Goal: Transaction & Acquisition: Purchase product/service

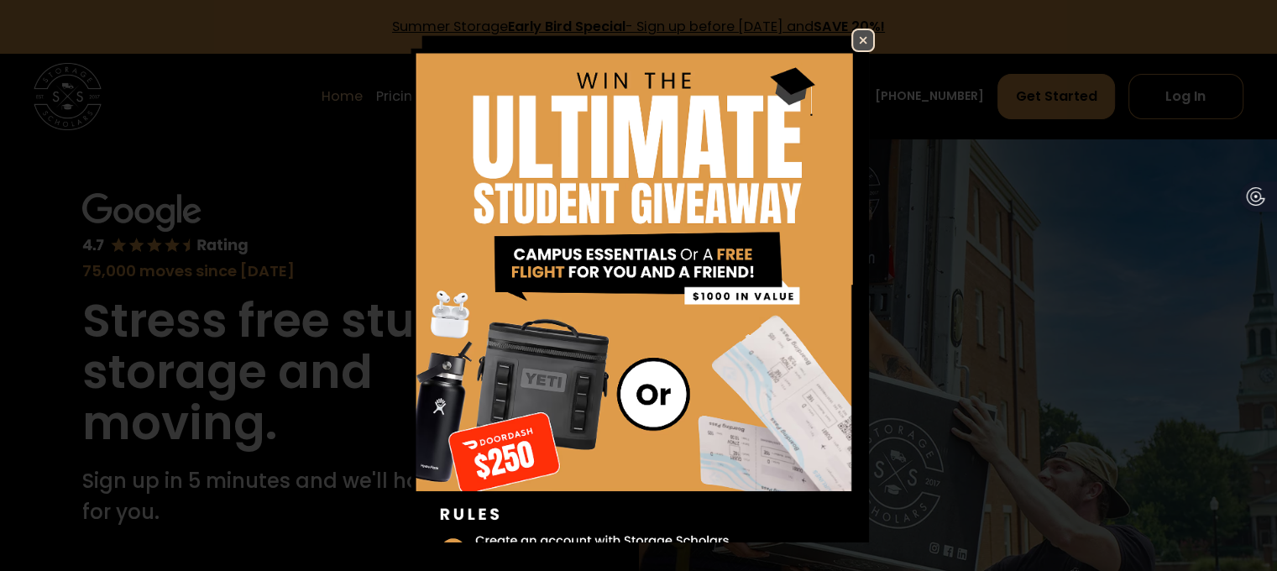
click at [873, 36] on img at bounding box center [863, 40] width 20 height 20
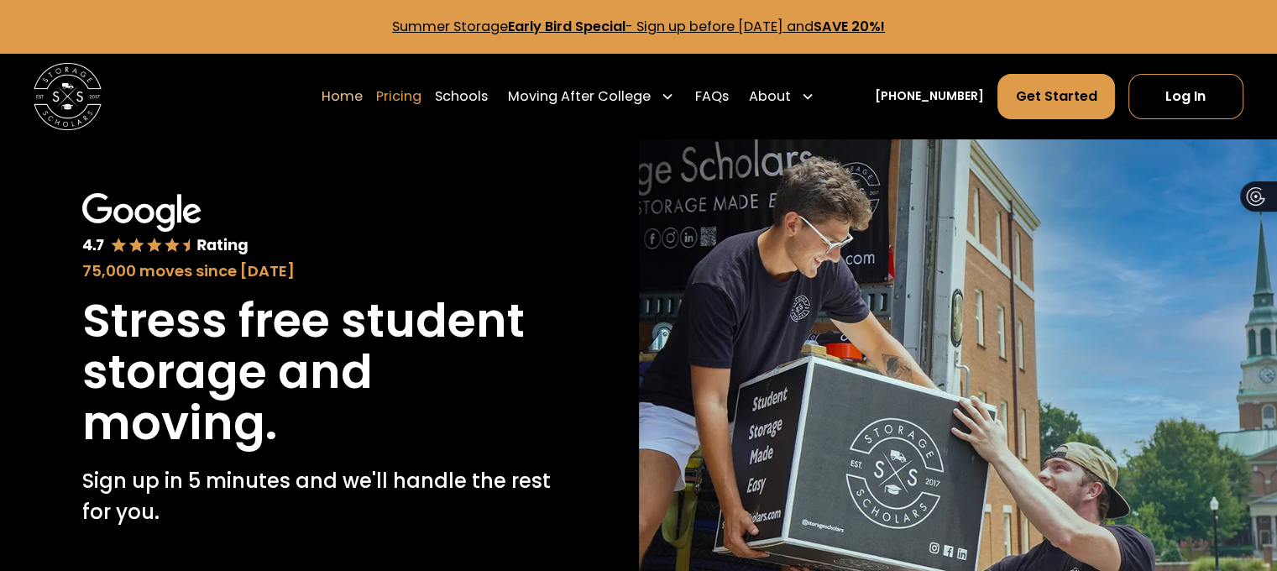
click at [376, 120] on link "Pricing" at bounding box center [398, 96] width 45 height 47
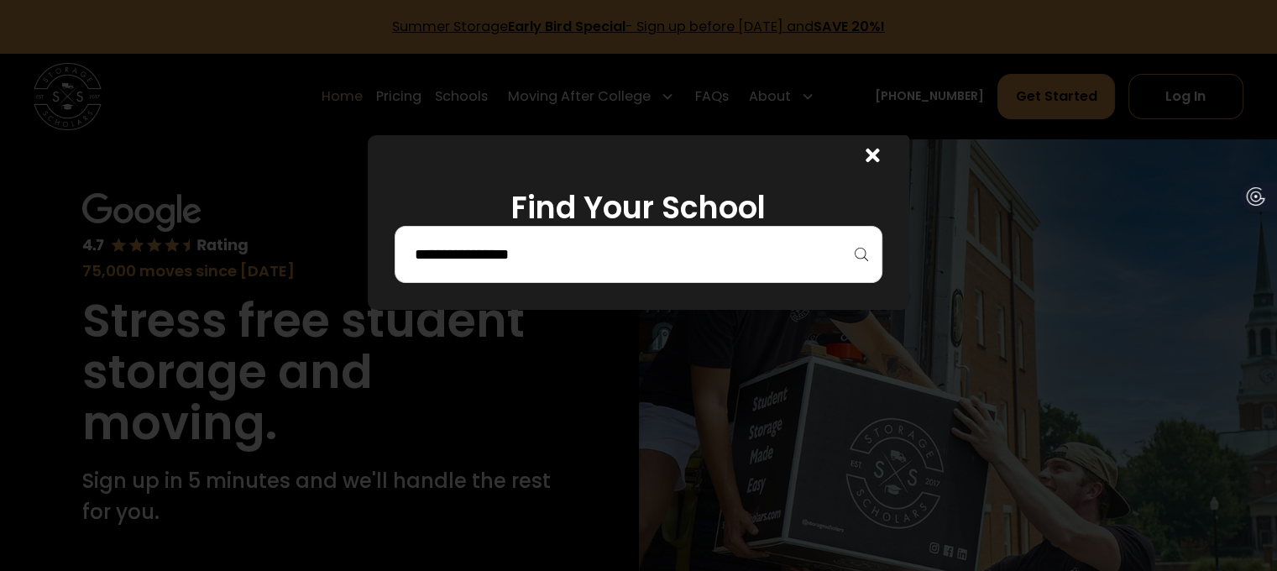
click at [412, 269] on input "search" at bounding box center [638, 254] width 452 height 29
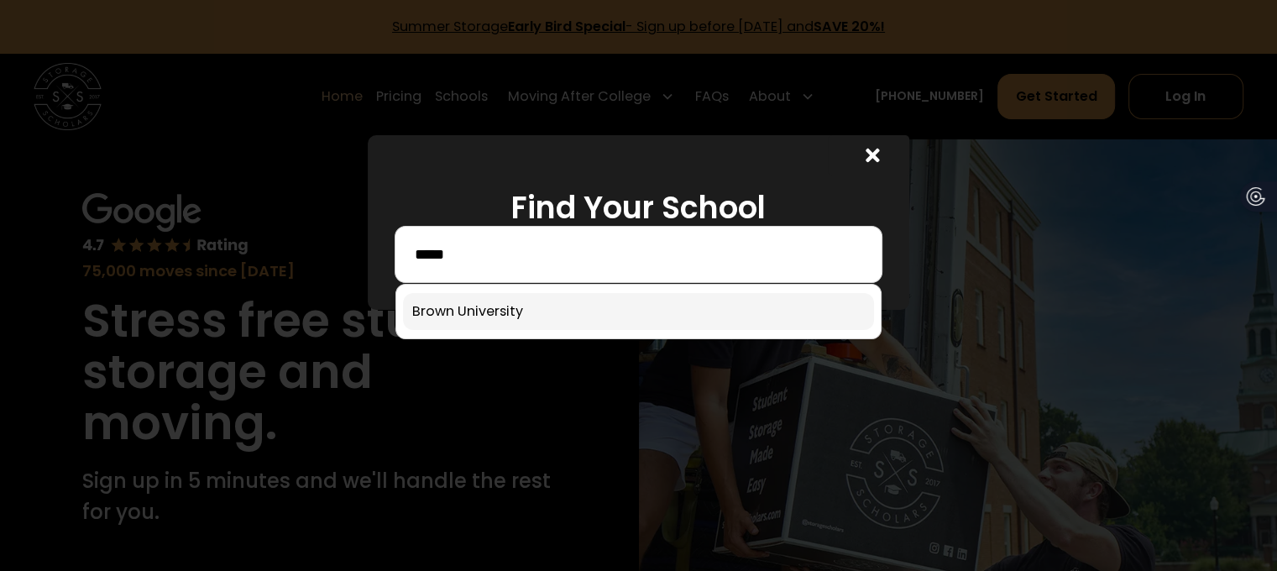
type input "*****"
click at [405, 330] on link at bounding box center [638, 311] width 470 height 37
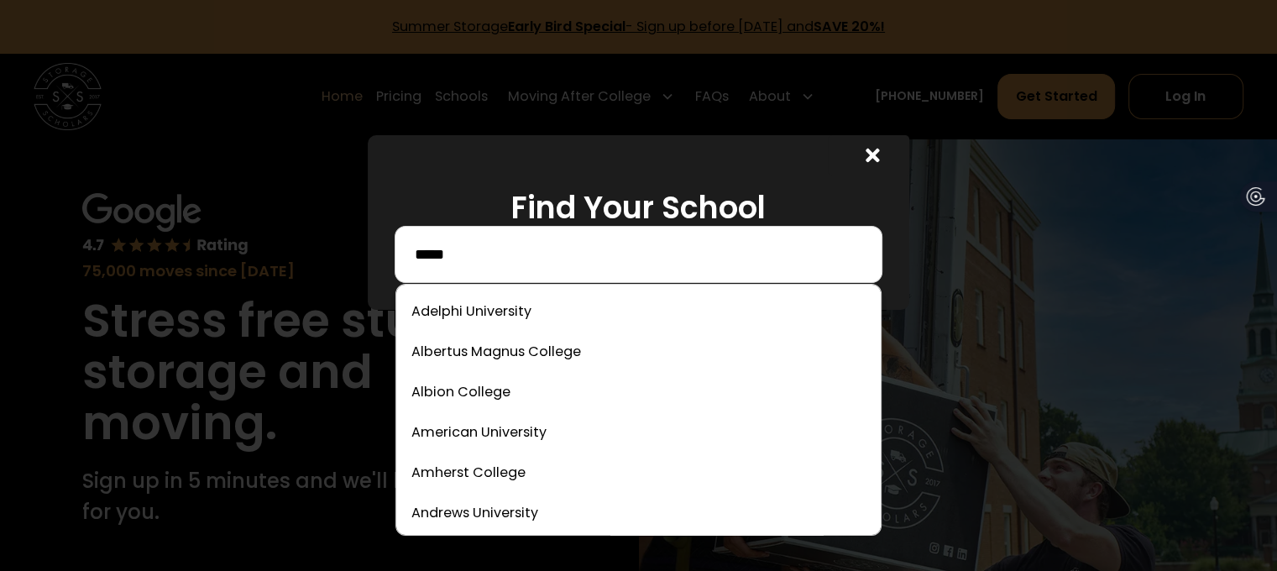
click at [440, 269] on input "*****" at bounding box center [638, 254] width 452 height 29
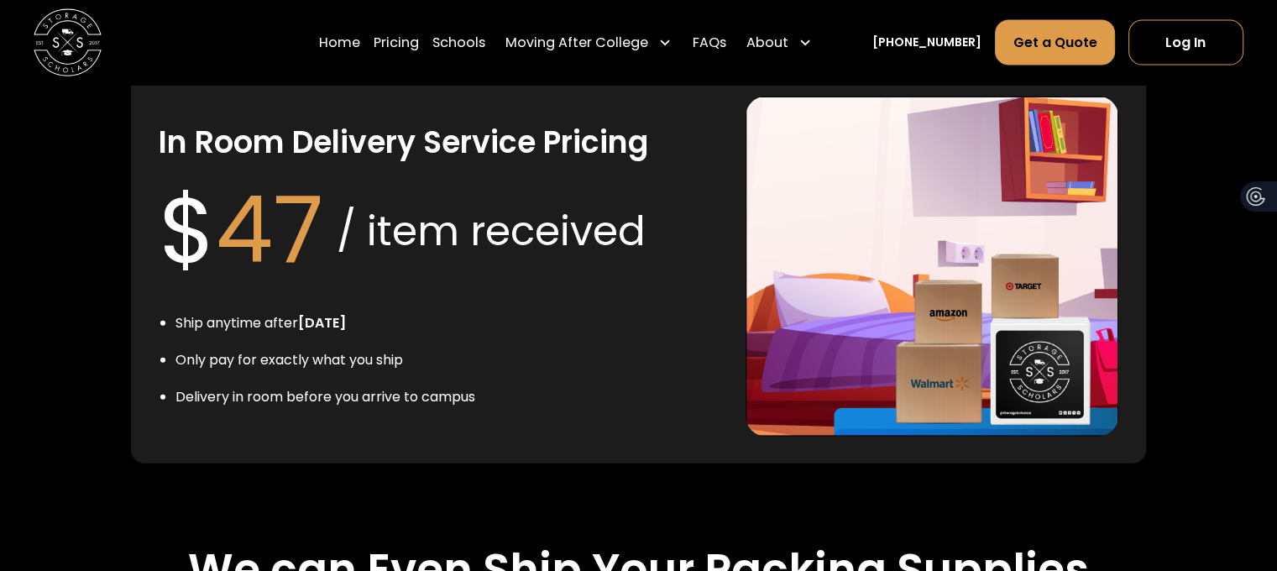
scroll to position [3279, 0]
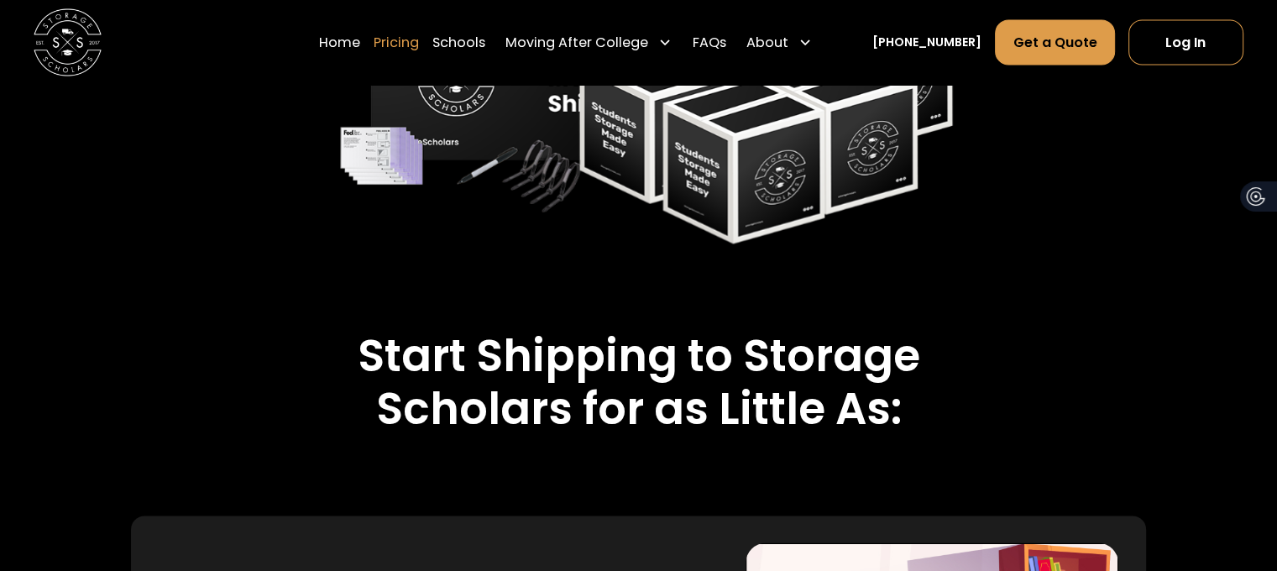
click at [374, 50] on link "Pricing" at bounding box center [396, 41] width 45 height 47
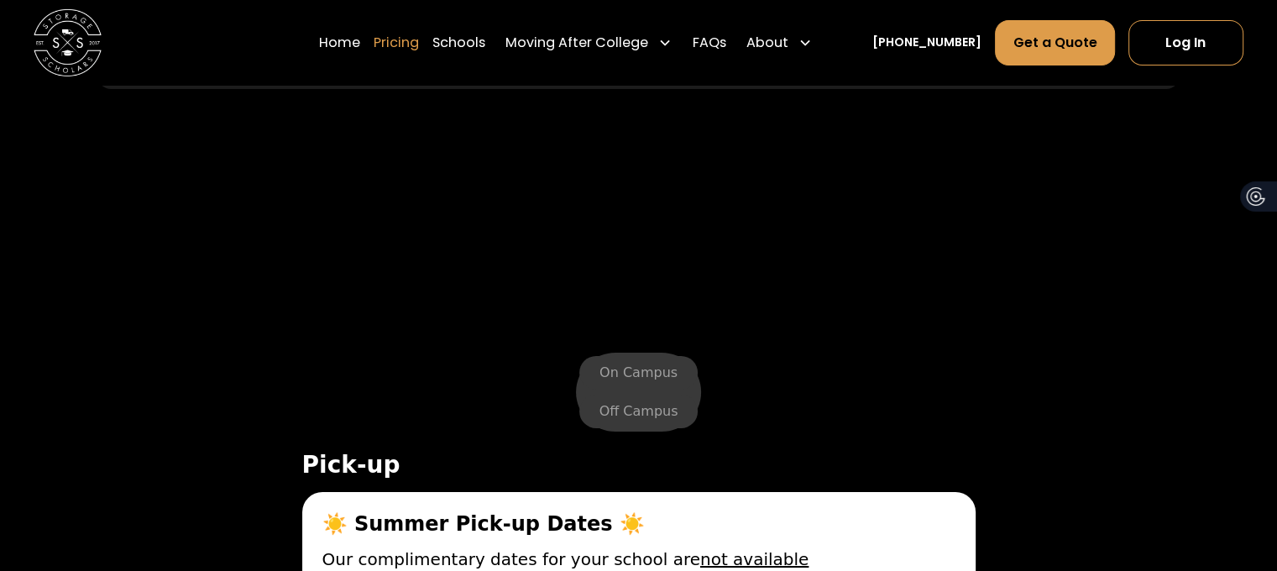
scroll to position [5855, 0]
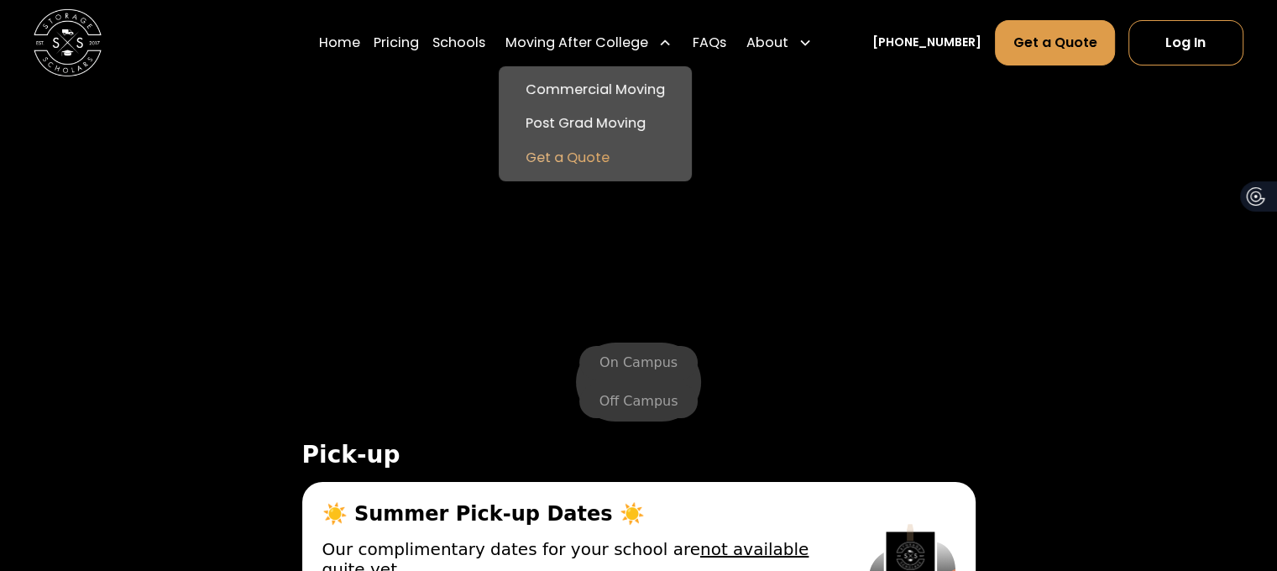
click at [506, 174] on link "Get a Quote" at bounding box center [596, 157] width 180 height 34
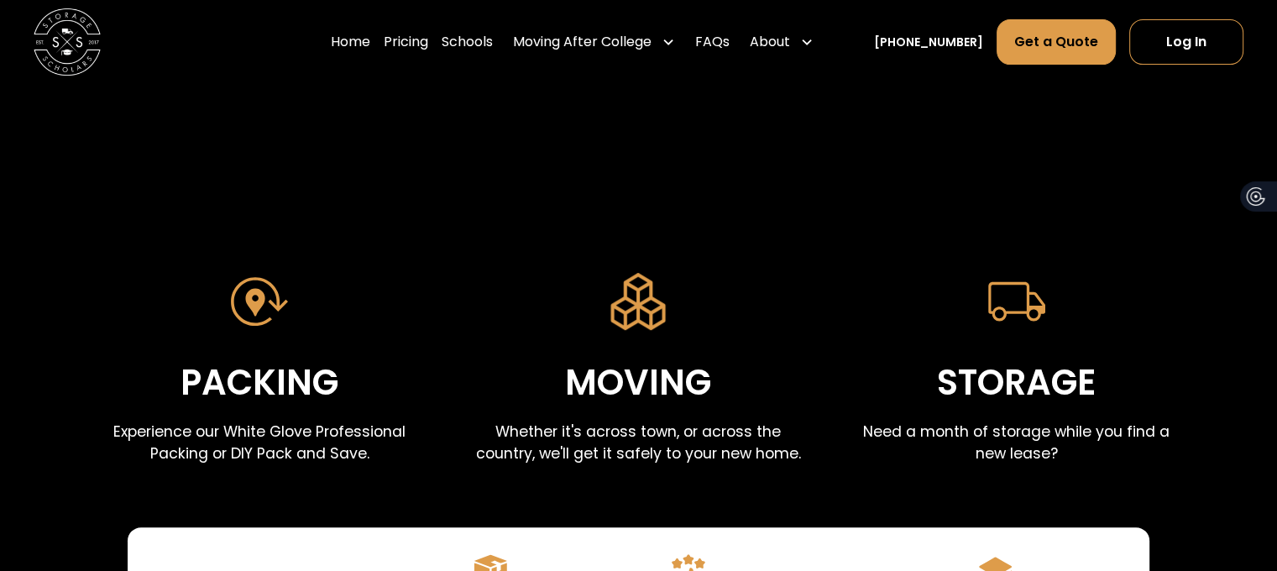
scroll to position [588, 0]
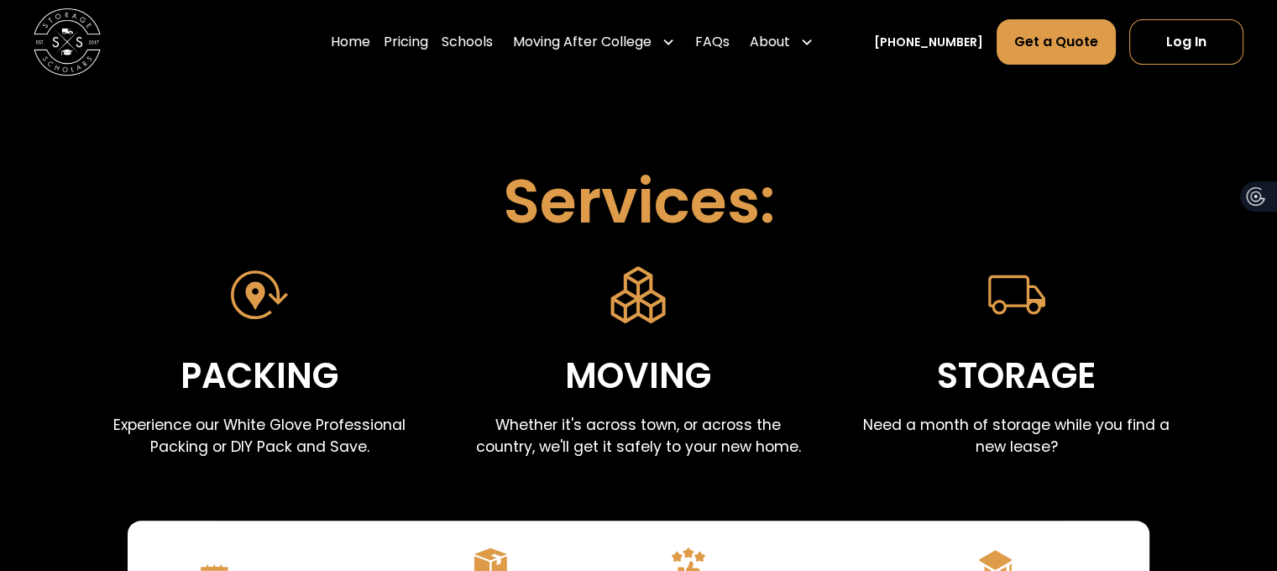
click at [886, 60] on link "Get a Quote" at bounding box center [926, 30] width 470 height 60
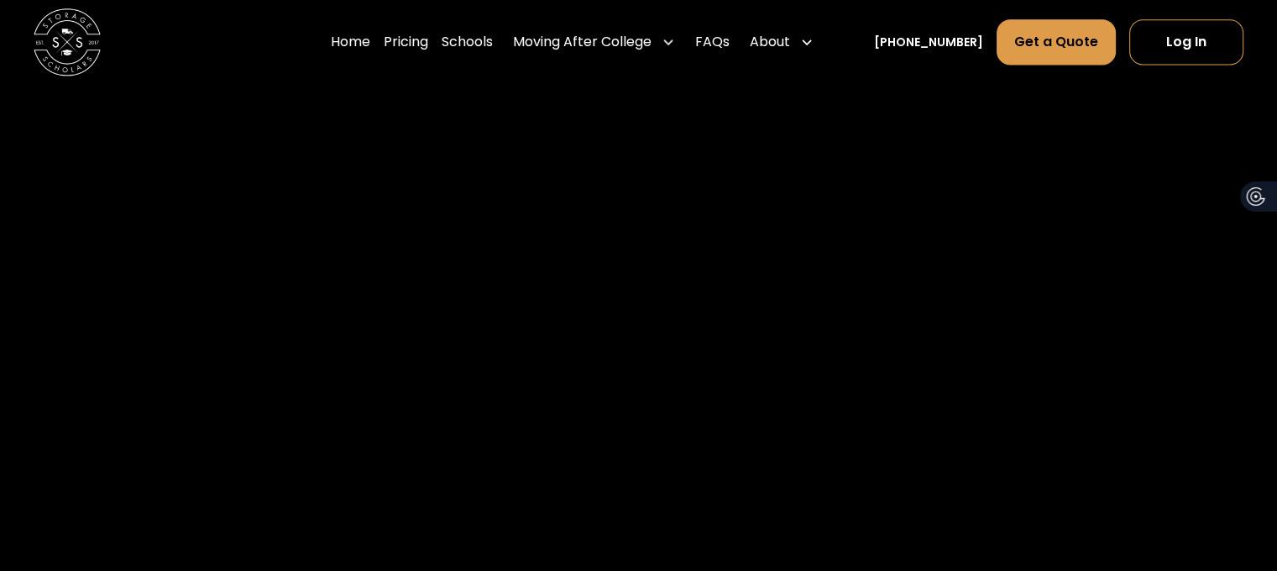
scroll to position [2359, 0]
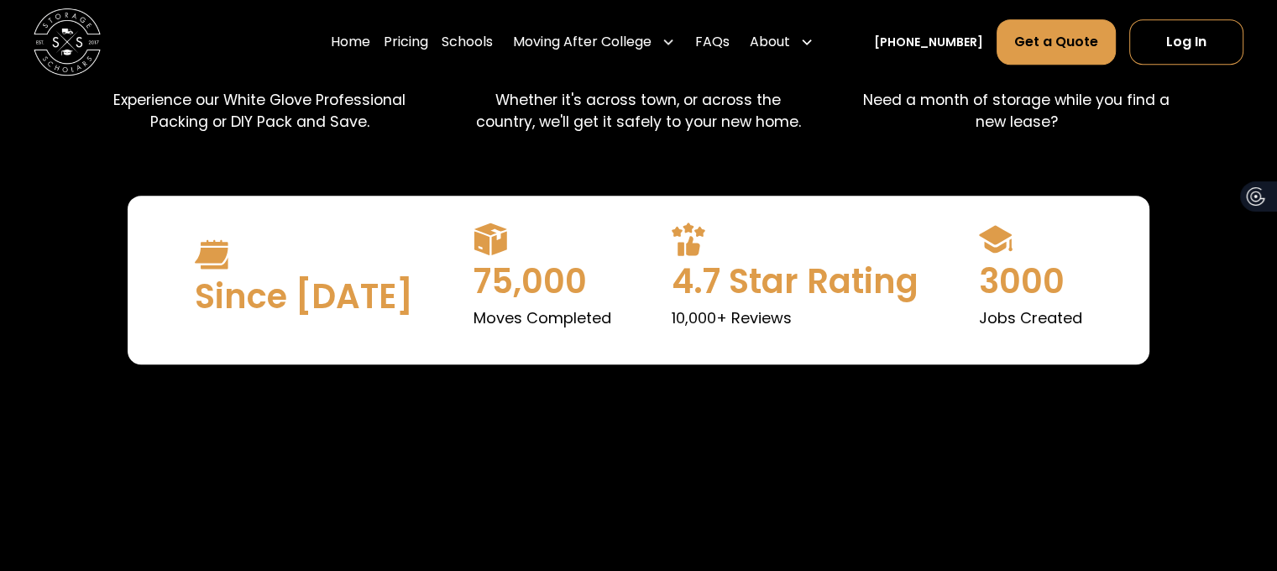
scroll to position [847, 0]
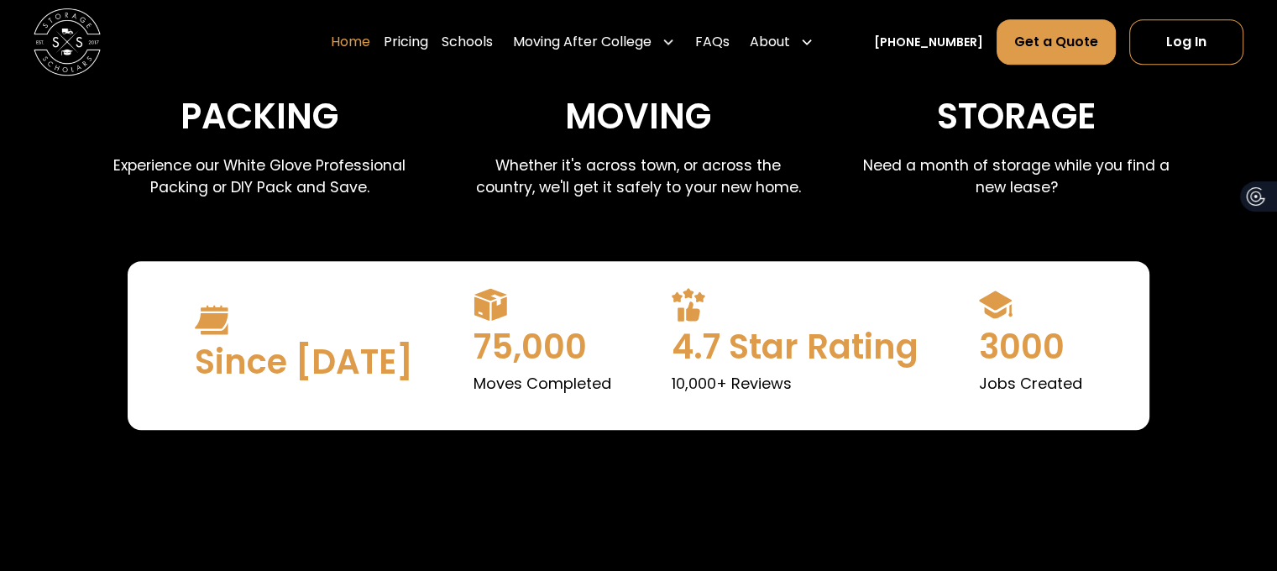
click at [331, 56] on link "Home" at bounding box center [350, 41] width 39 height 47
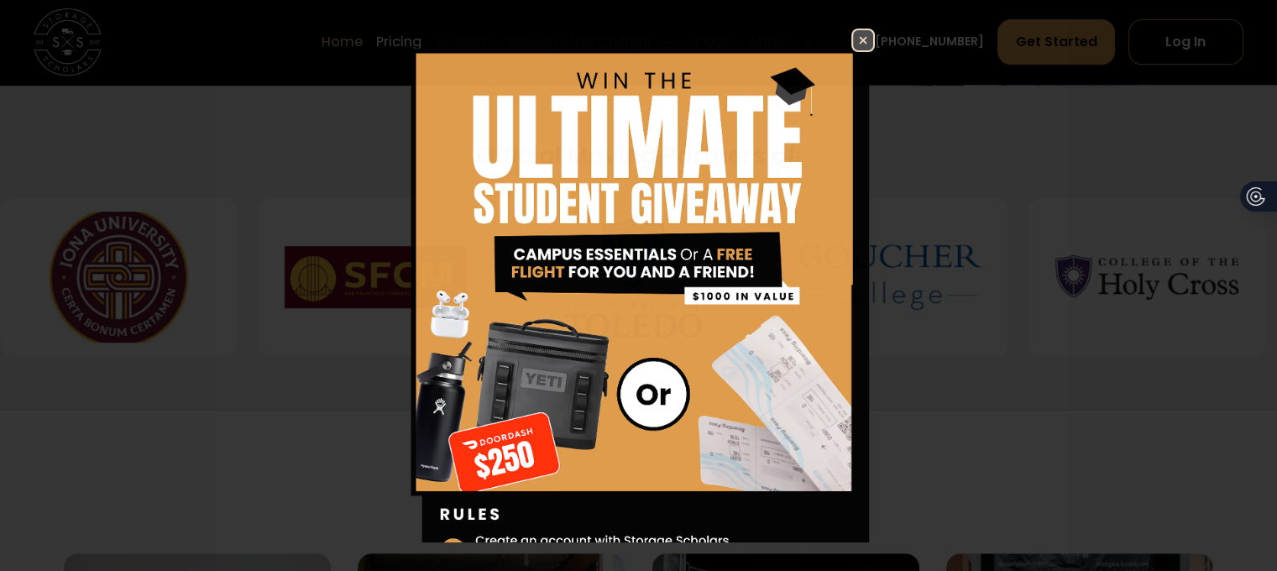
scroll to position [700, 0]
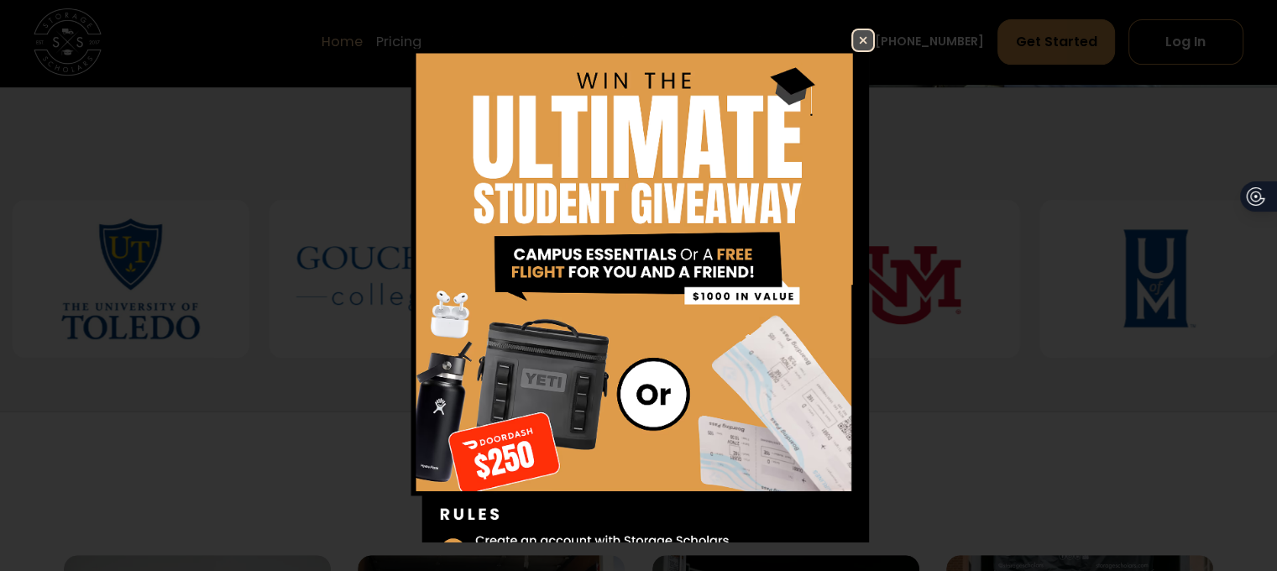
click at [873, 33] on img at bounding box center [863, 40] width 20 height 20
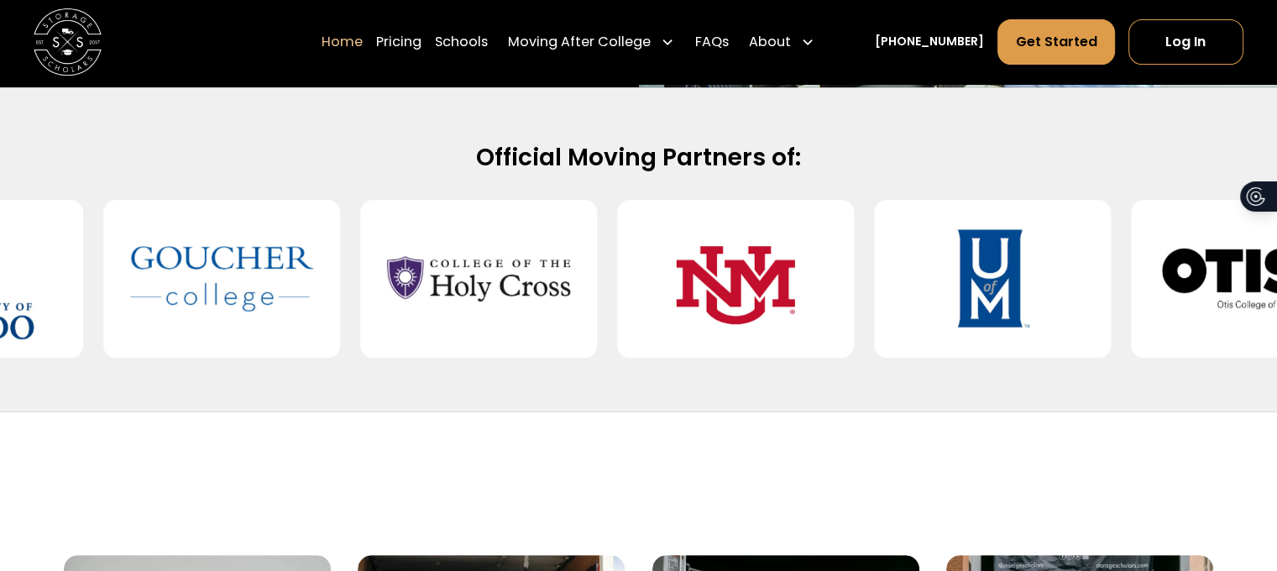
click at [457, 19] on input "search" at bounding box center [319, 5] width 438 height 29
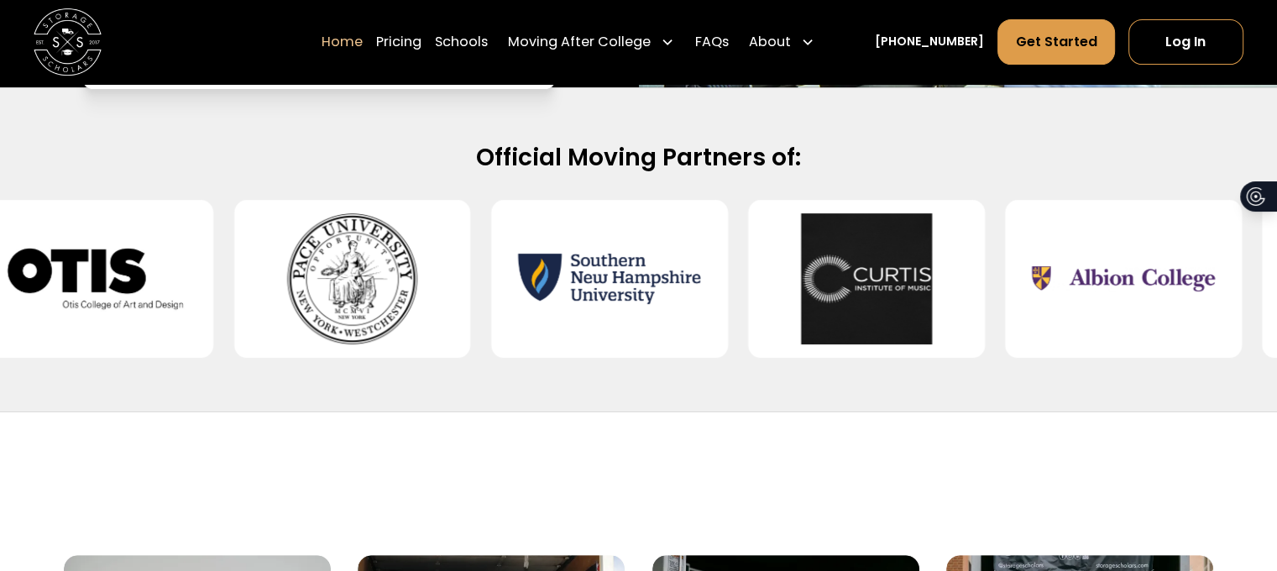
type input "***"
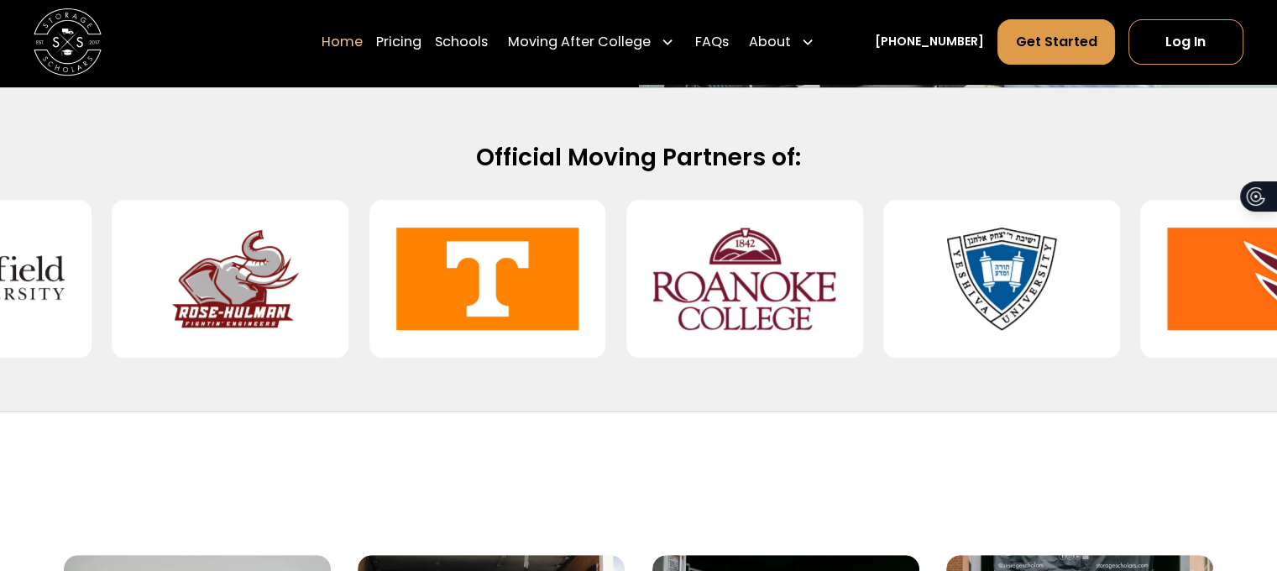
click at [101, 19] on input "***" at bounding box center [319, 5] width 438 height 29
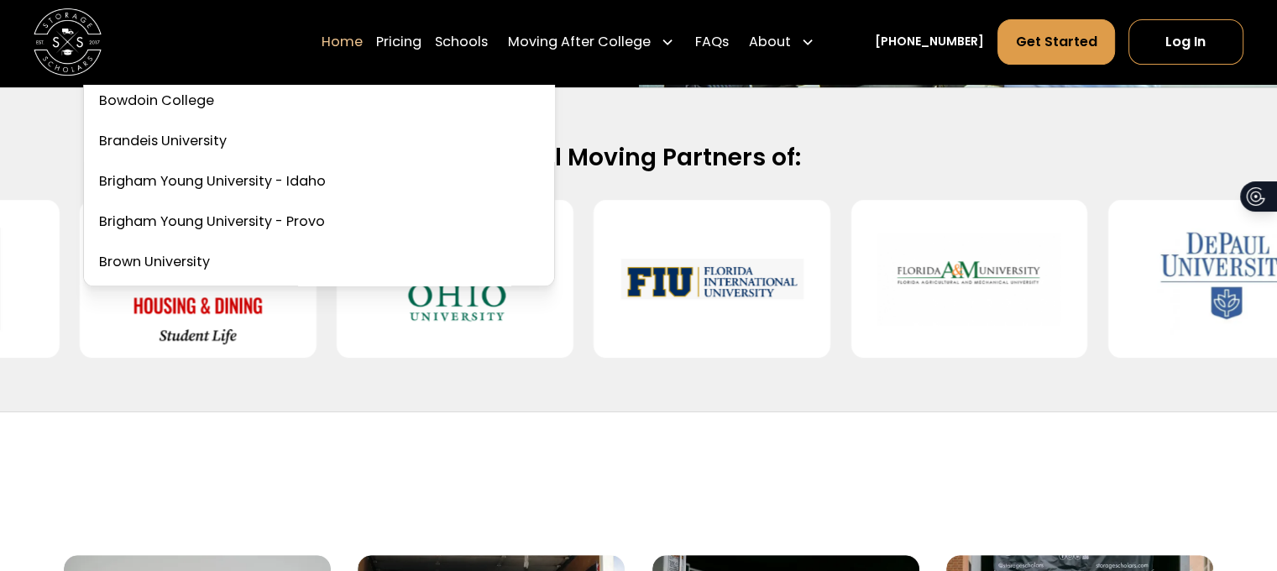
scroll to position [756, 0]
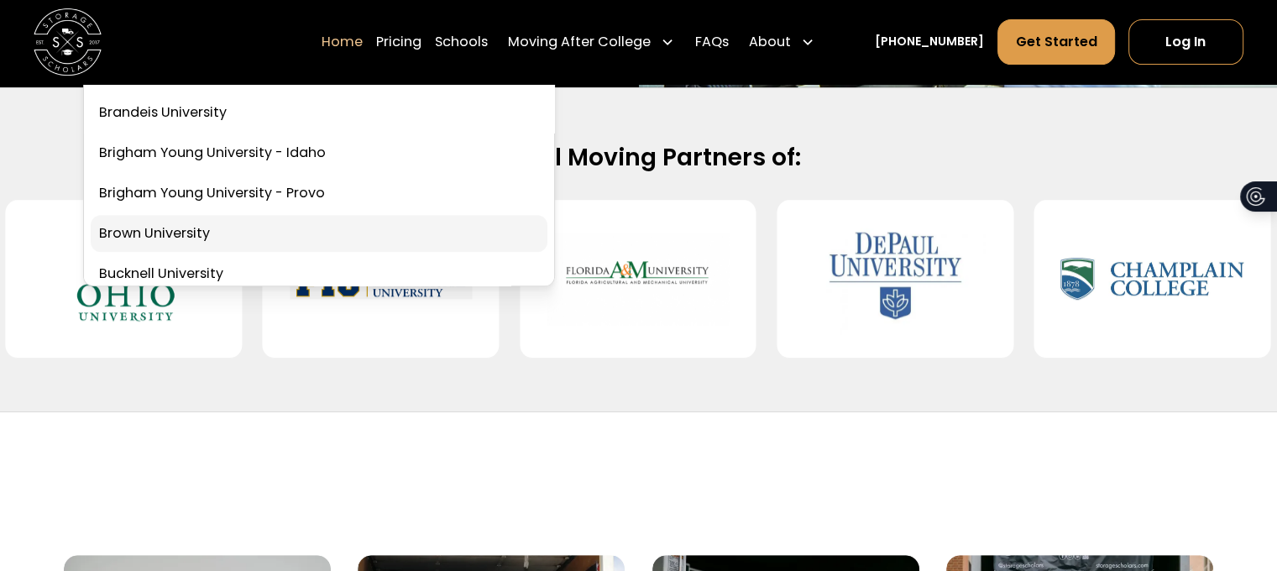
click at [114, 252] on link at bounding box center [319, 233] width 457 height 37
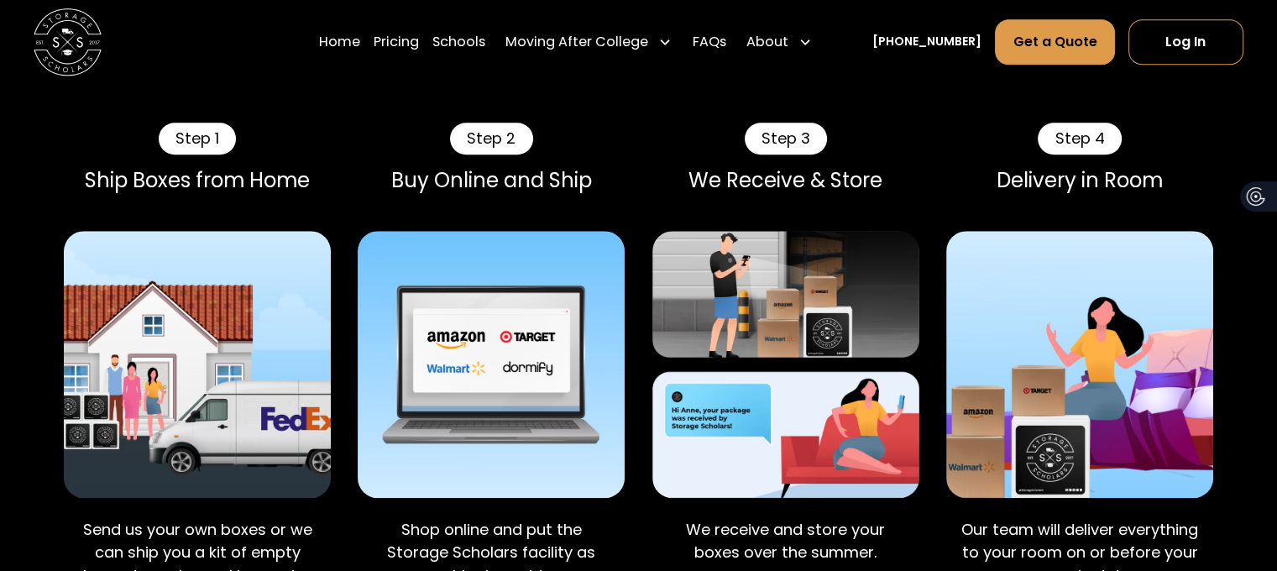
scroll to position [1735, 0]
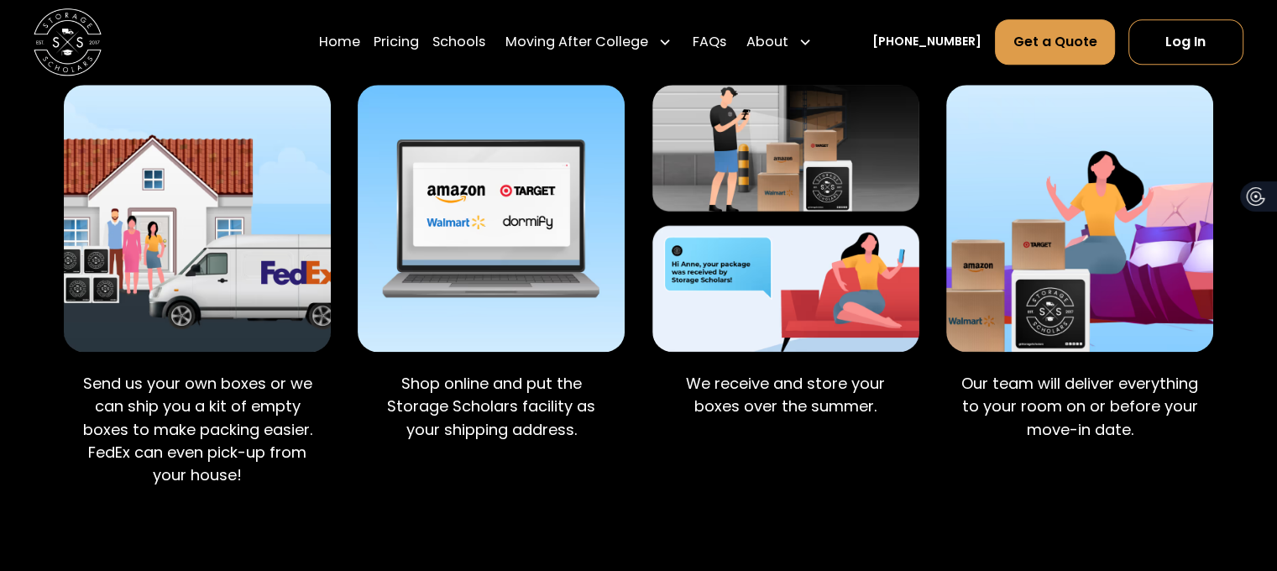
drag, startPoint x: 873, startPoint y: 308, endPoint x: 887, endPoint y: 273, distance: 38.1
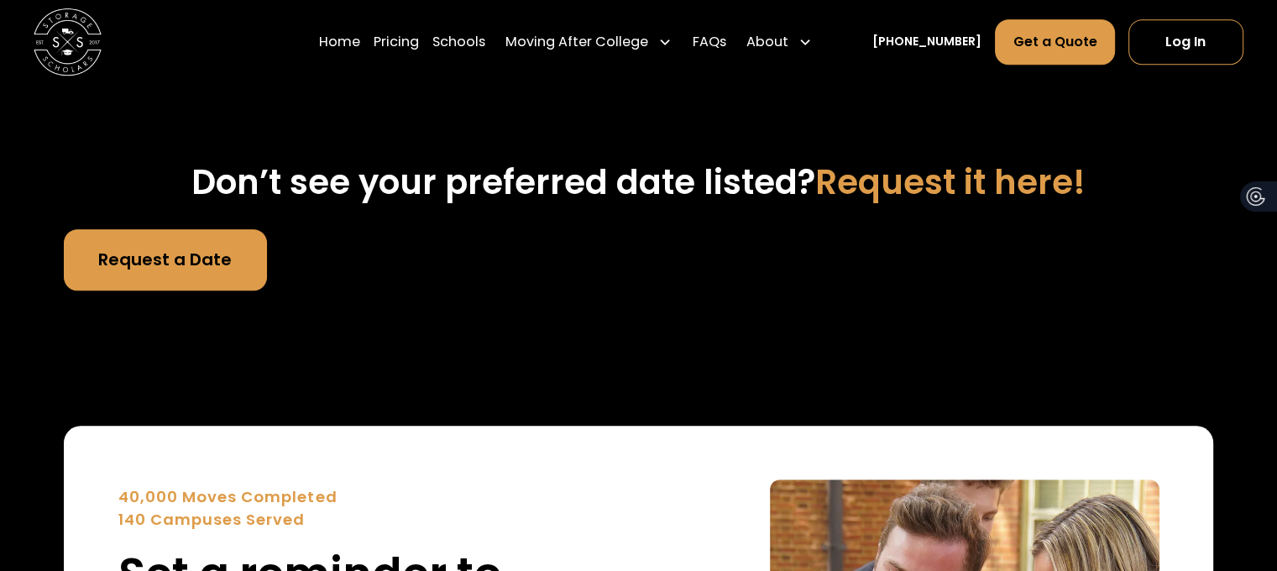
scroll to position [7474, 0]
